Goal: Information Seeking & Learning: Learn about a topic

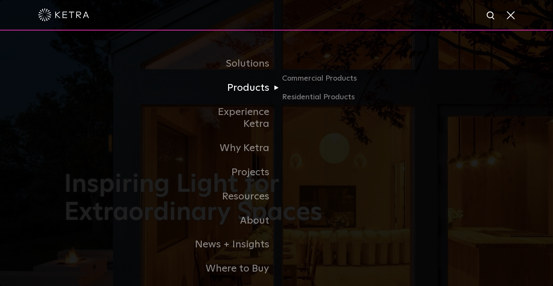
click at [262, 87] on link "Products" at bounding box center [233, 88] width 87 height 24
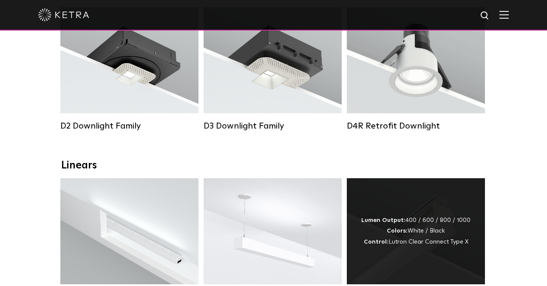
scroll to position [340, 0]
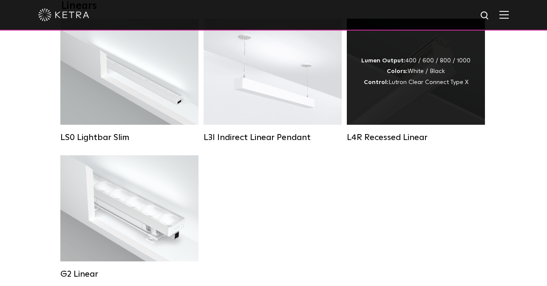
click at [415, 107] on div "Lumen Output: 400 / 600 / 800 / 1000 Colors: White / Black Control: Lutron Clea…" at bounding box center [416, 72] width 138 height 106
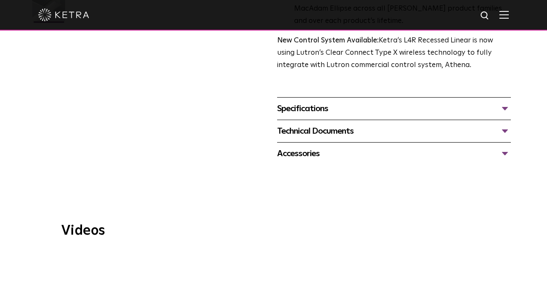
scroll to position [297, 0]
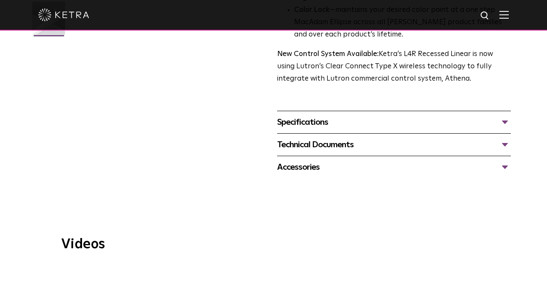
click at [503, 116] on div "Specifications" at bounding box center [394, 123] width 234 height 14
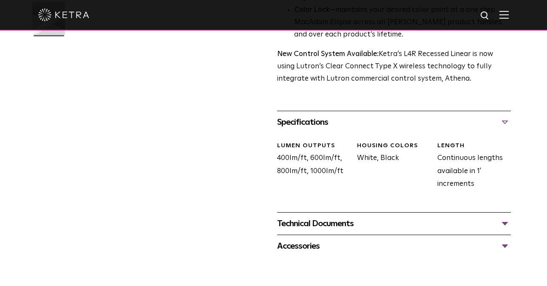
click at [506, 217] on div "Technical Documents" at bounding box center [394, 224] width 234 height 14
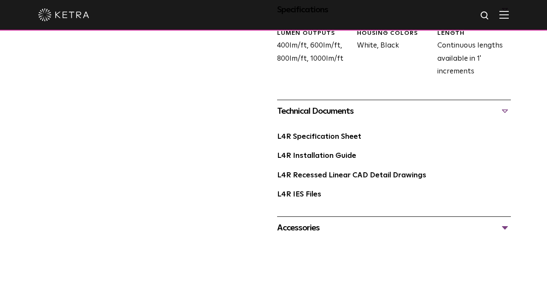
scroll to position [425, 0]
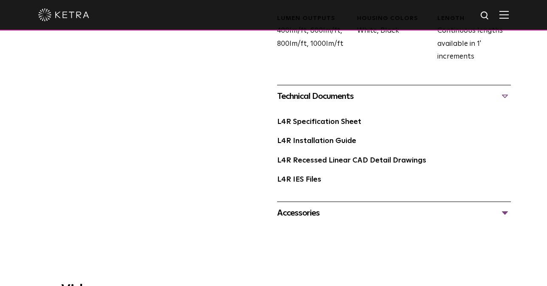
click at [510, 207] on div "Accessories" at bounding box center [394, 214] width 234 height 14
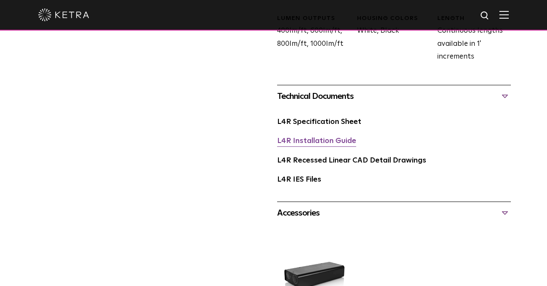
click at [316, 138] on link "L4R Installation Guide" at bounding box center [316, 141] width 79 height 7
click at [345, 119] on link "L4R Specification Sheet" at bounding box center [319, 122] width 84 height 7
